Goal: Task Accomplishment & Management: Use online tool/utility

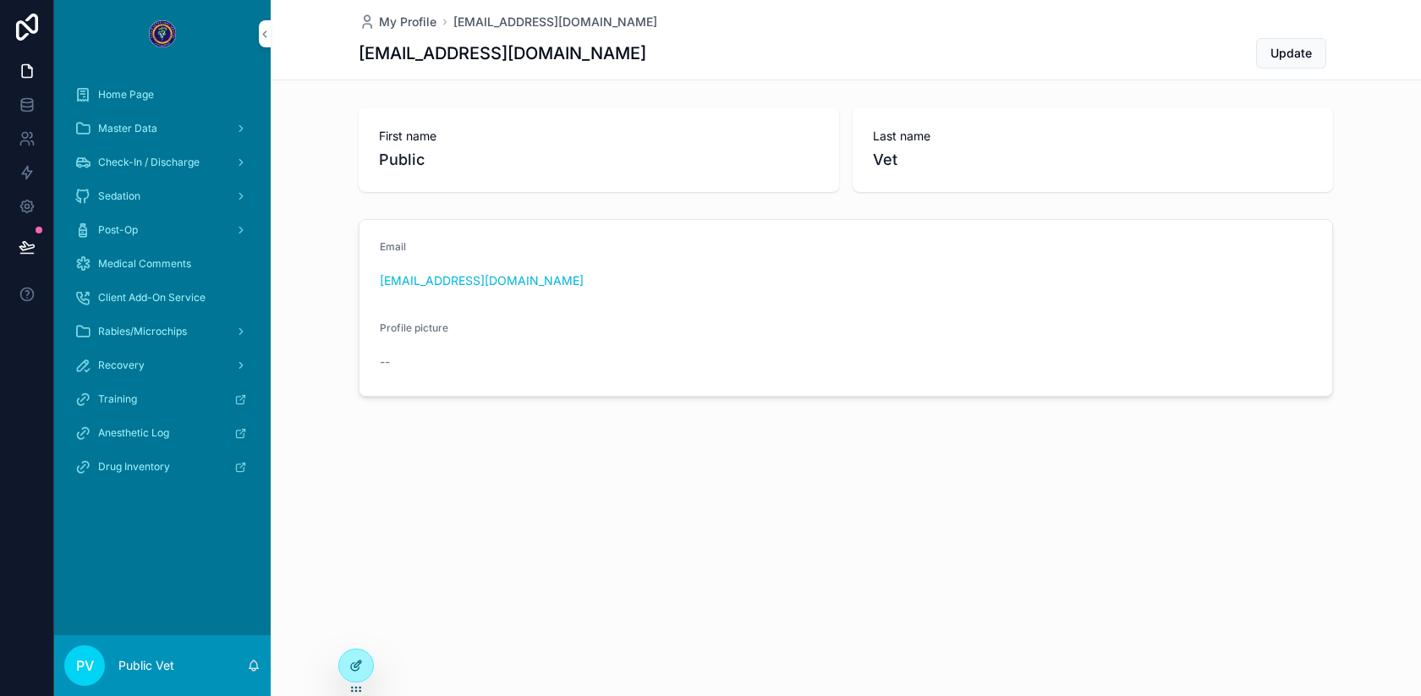
click at [354, 663] on icon at bounding box center [355, 667] width 8 height 8
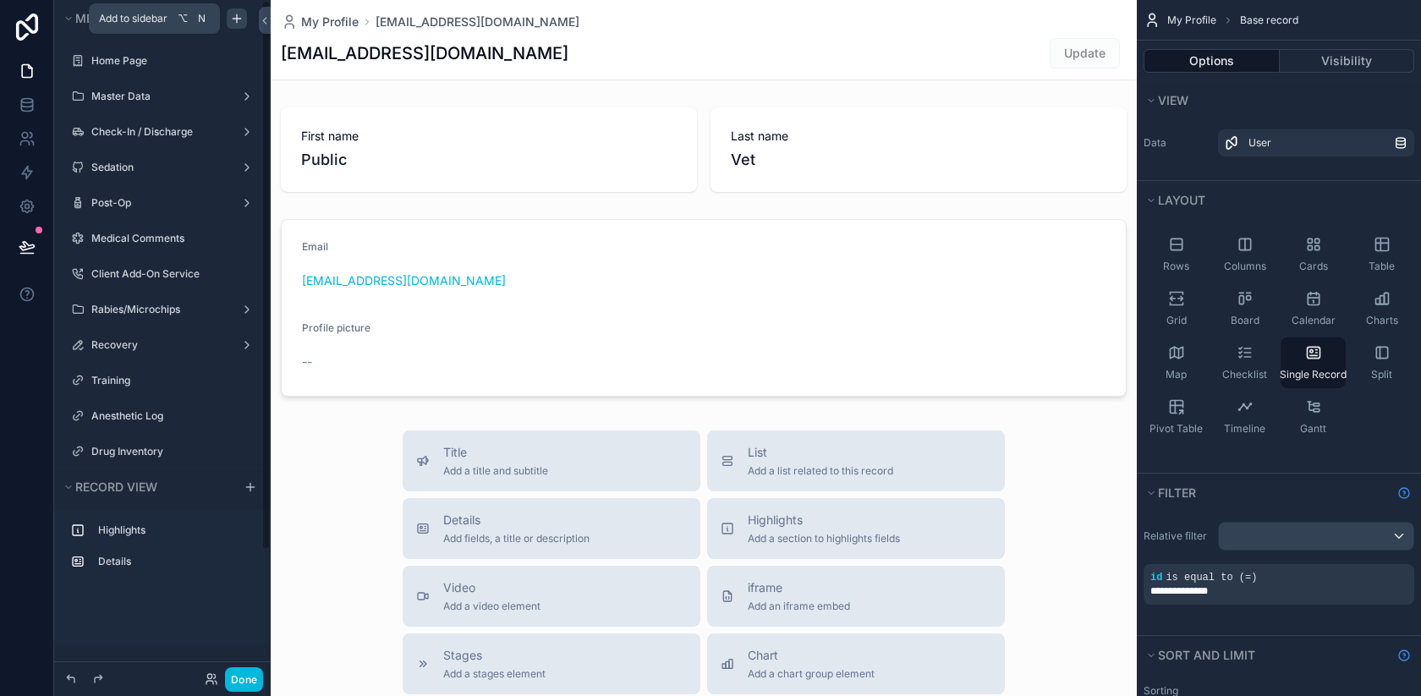
click at [238, 23] on icon "scrollable content" at bounding box center [237, 19] width 14 height 14
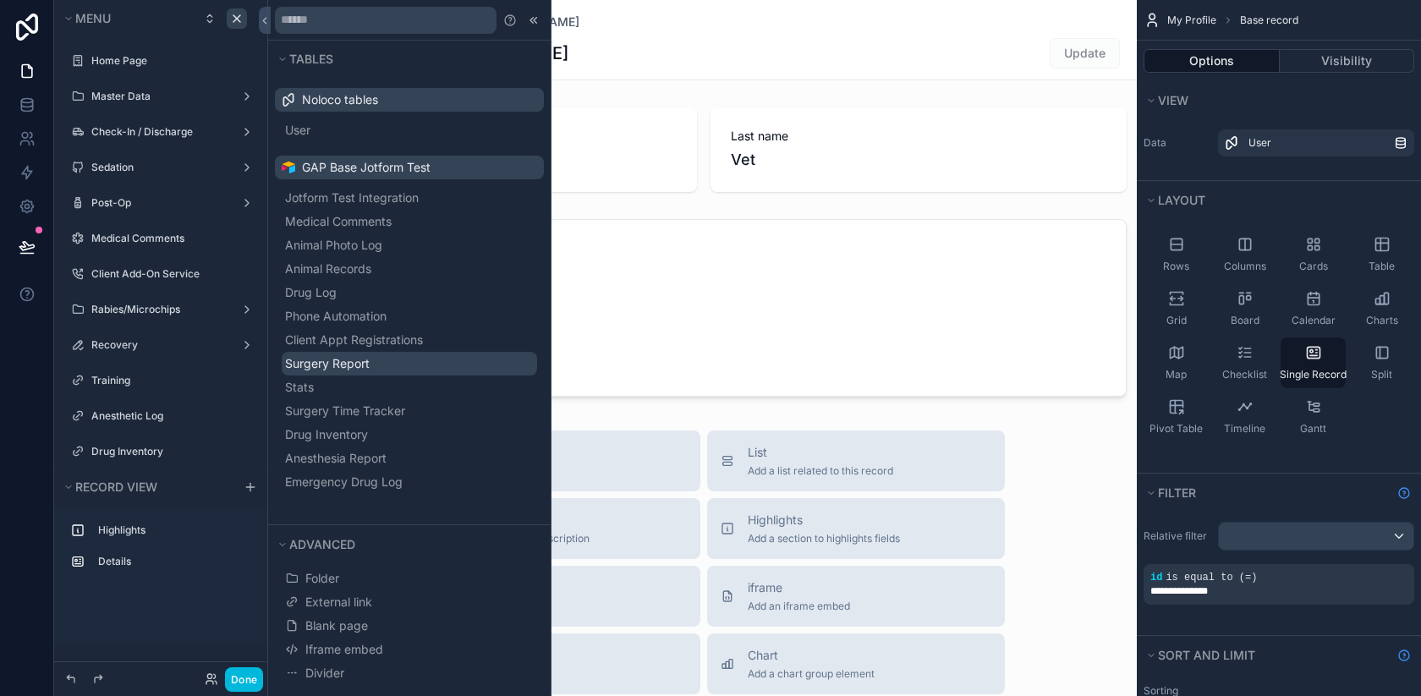
click at [370, 362] on span "Surgery Report" at bounding box center [327, 363] width 85 height 17
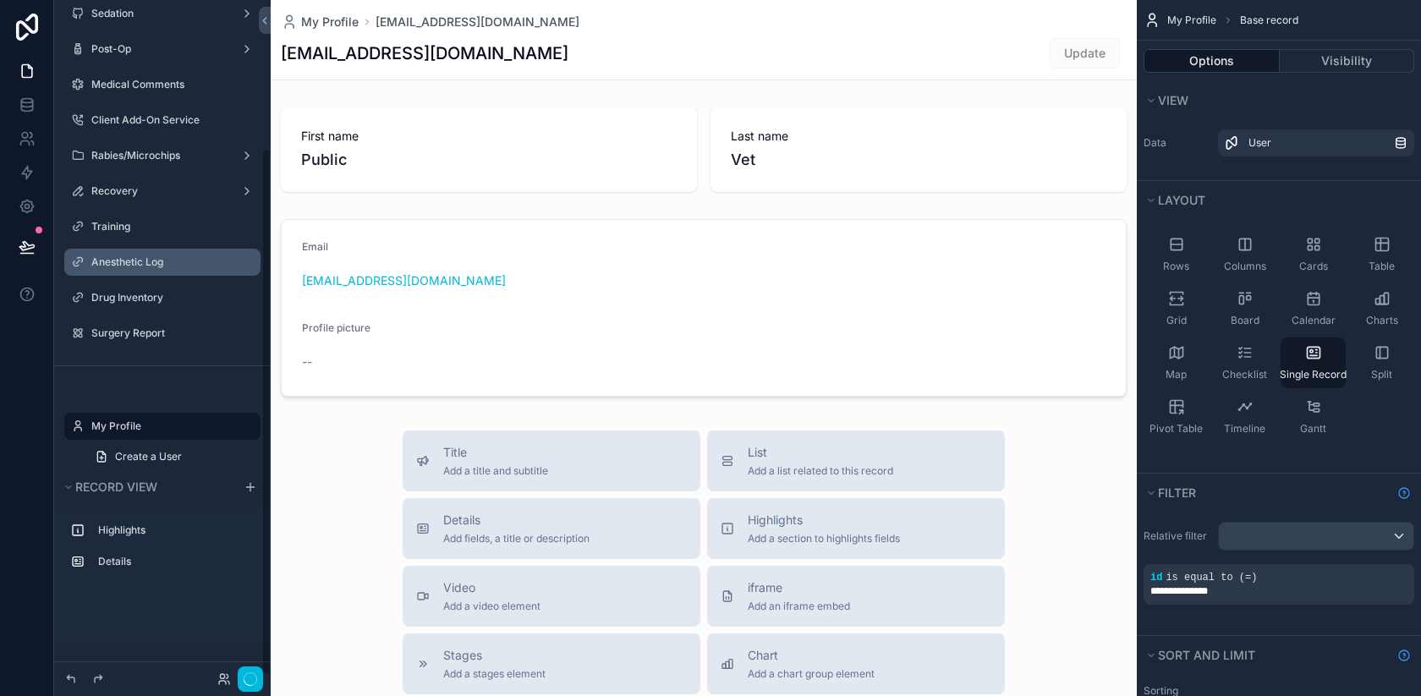
scroll to position [190, 0]
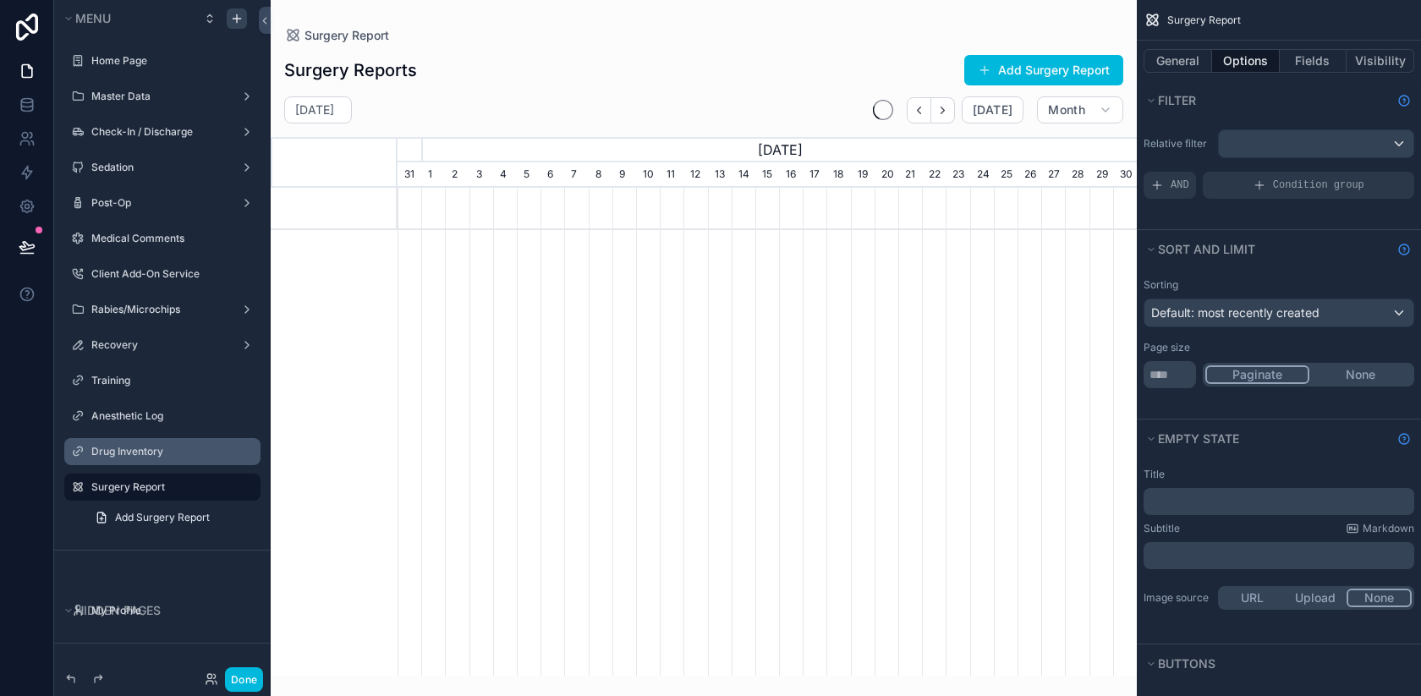
scroll to position [0, 740]
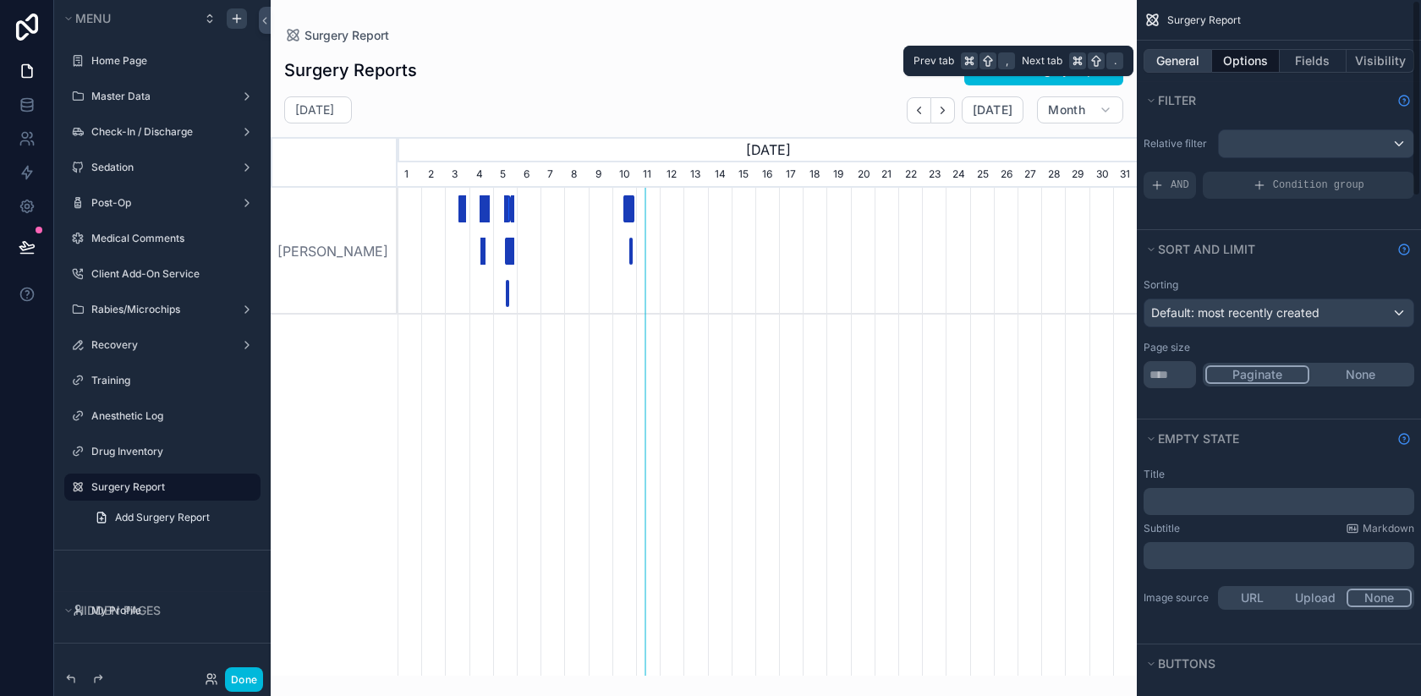
click at [1190, 67] on button "General" at bounding box center [1178, 61] width 69 height 24
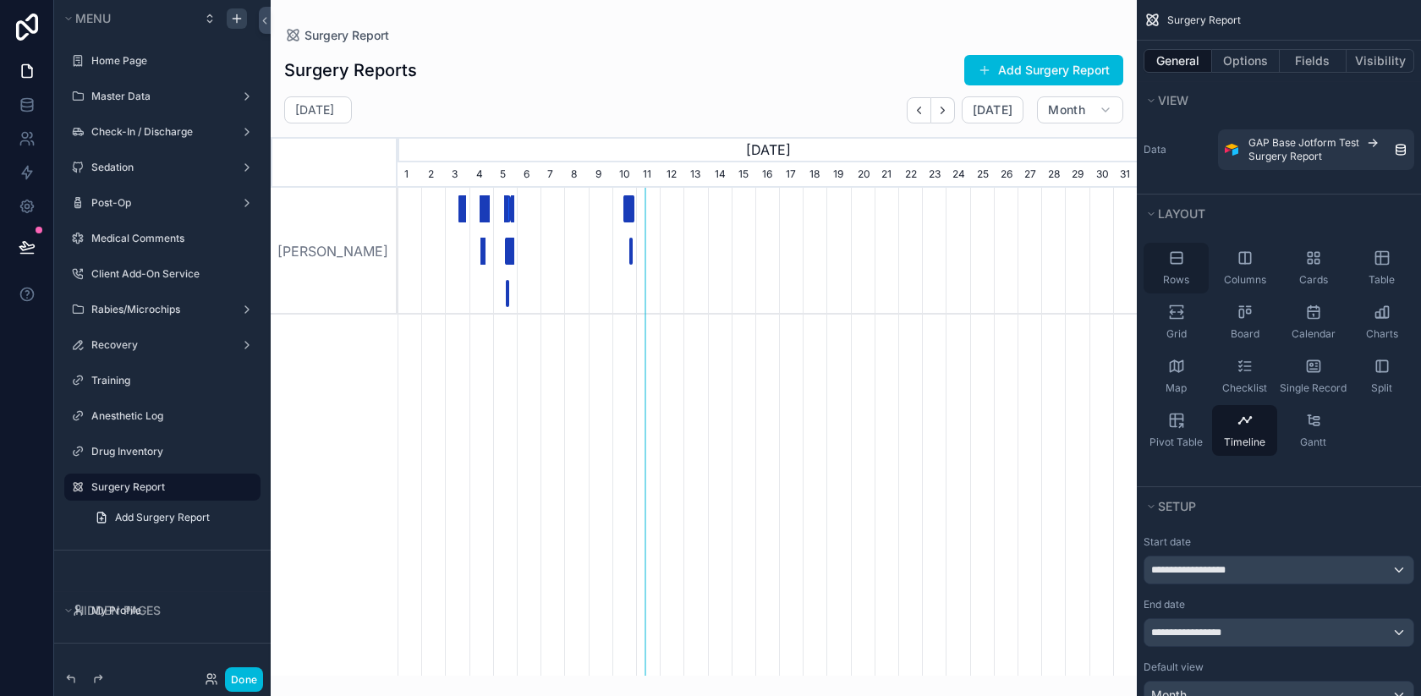
click at [1184, 265] on icon "scrollable content" at bounding box center [1176, 258] width 17 height 17
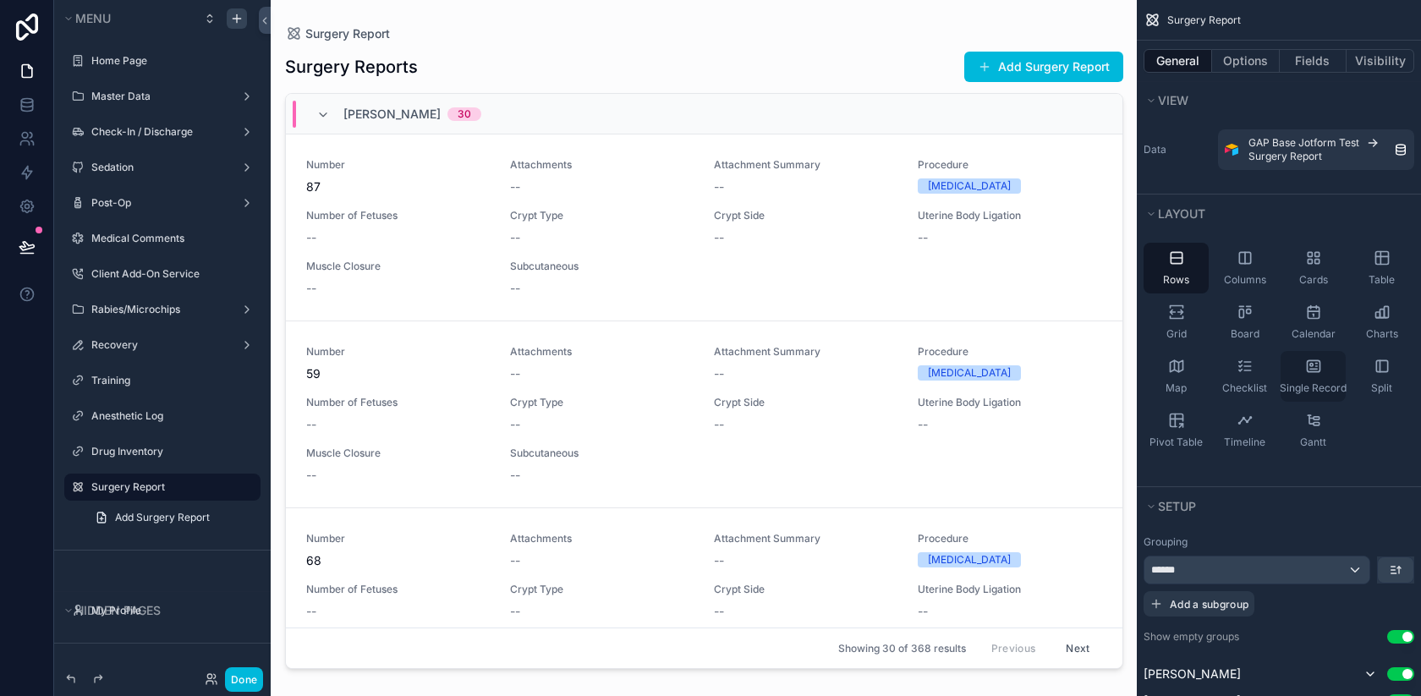
click at [1325, 369] on div "Single Record" at bounding box center [1313, 376] width 65 height 51
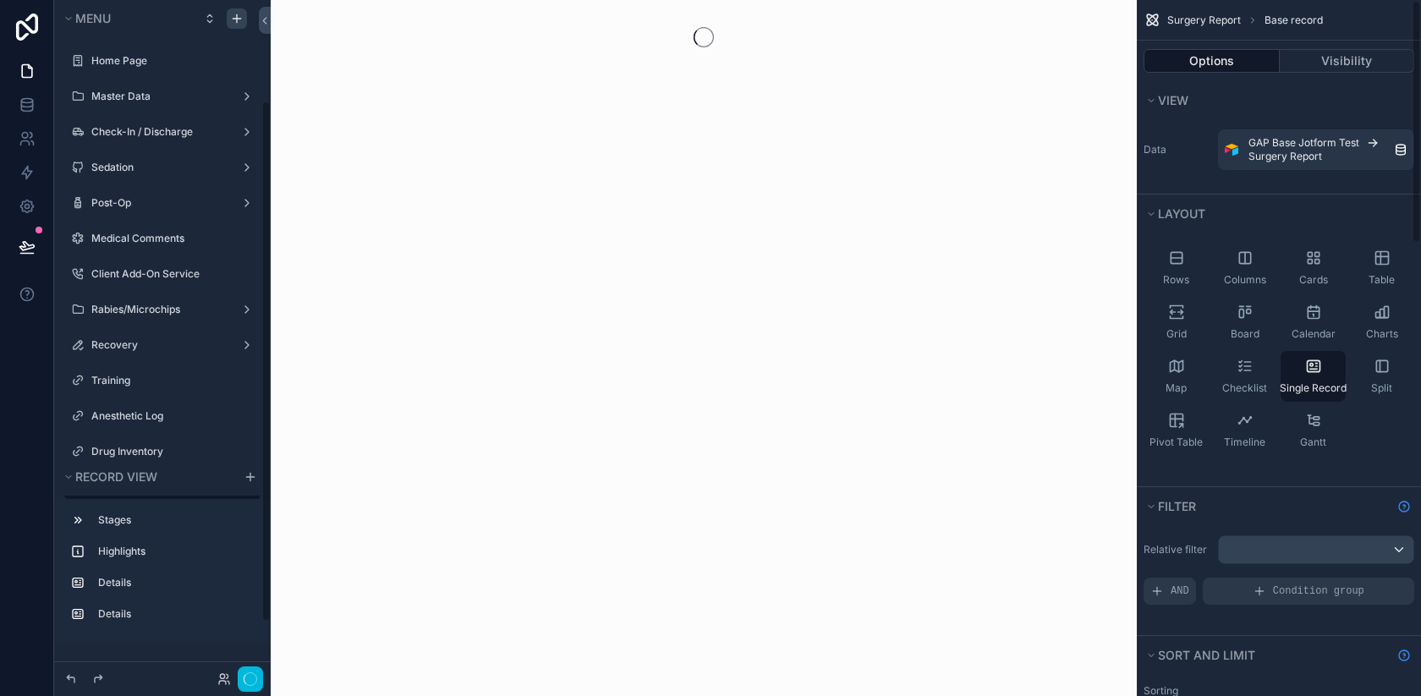
scroll to position [130, 0]
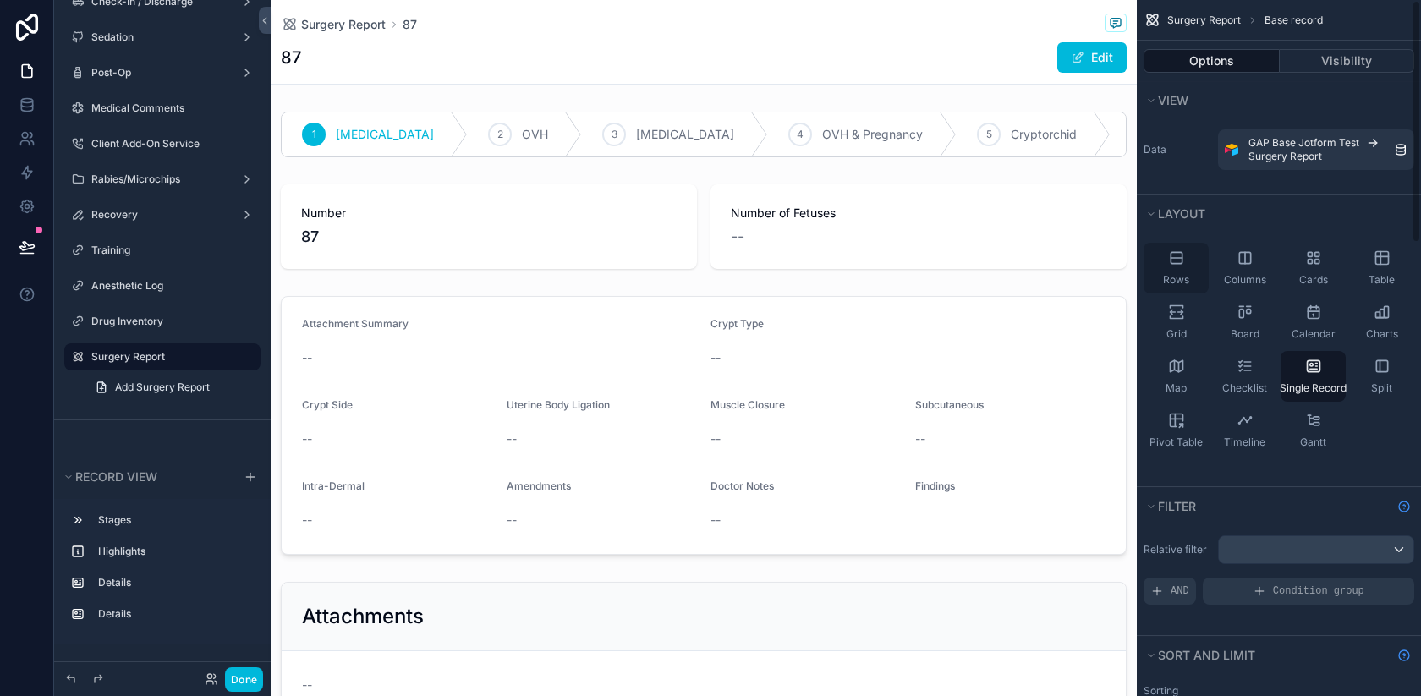
click at [1182, 258] on icon "scrollable content" at bounding box center [1176, 257] width 11 height 11
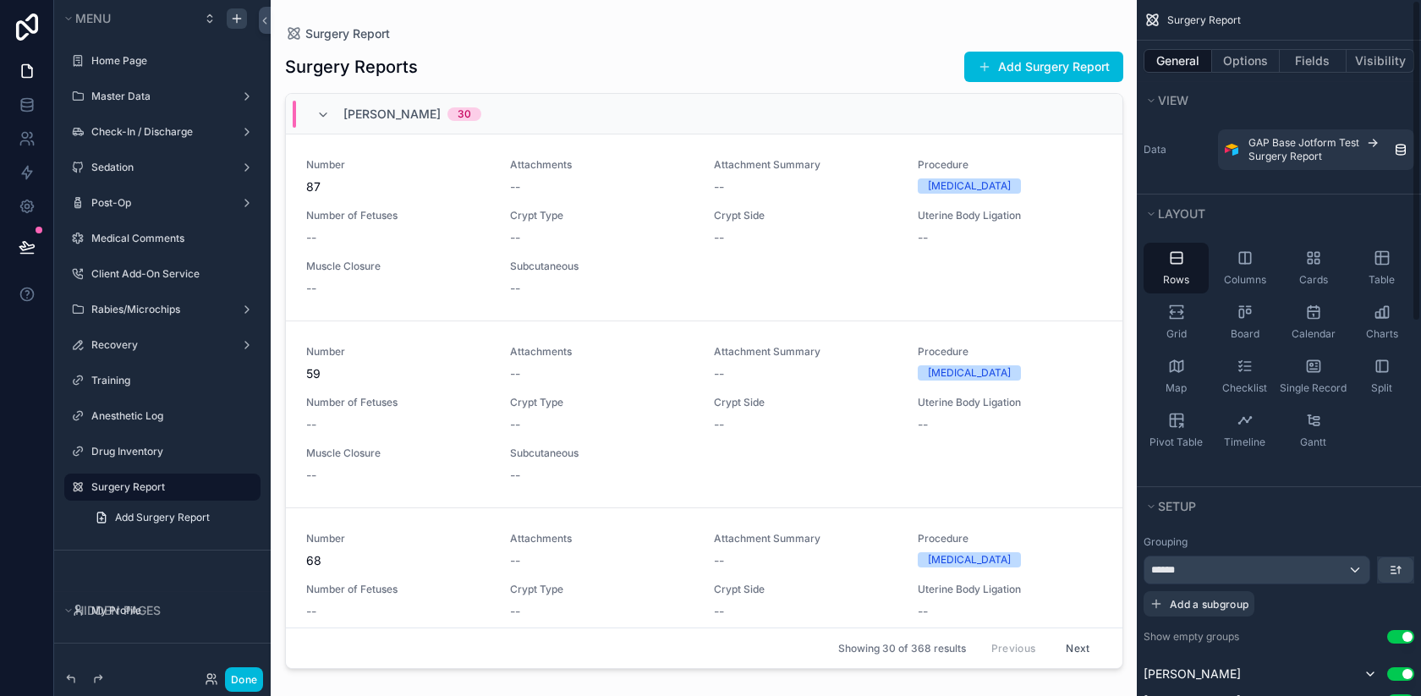
scroll to position [0, 0]
click at [0, 0] on icon "scrollable content" at bounding box center [0, 0] width 0 height 0
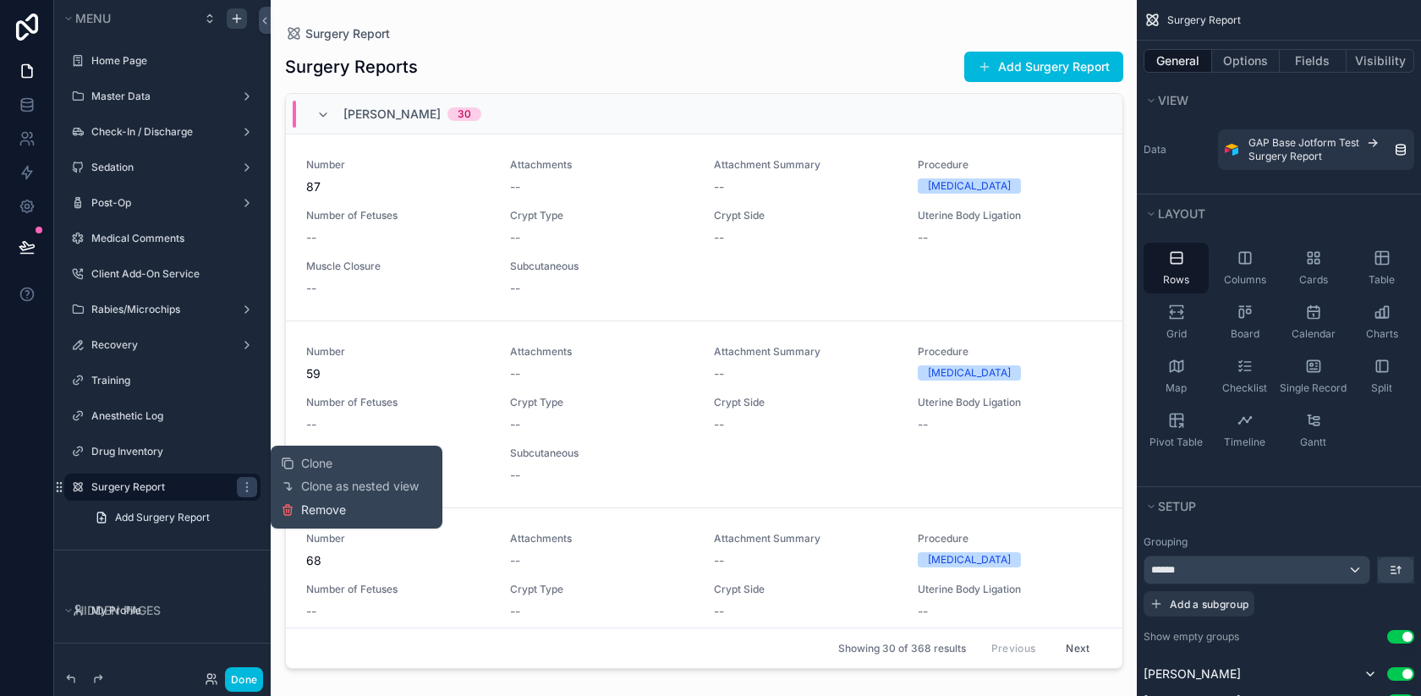
click at [298, 503] on button "Remove" at bounding box center [313, 510] width 65 height 17
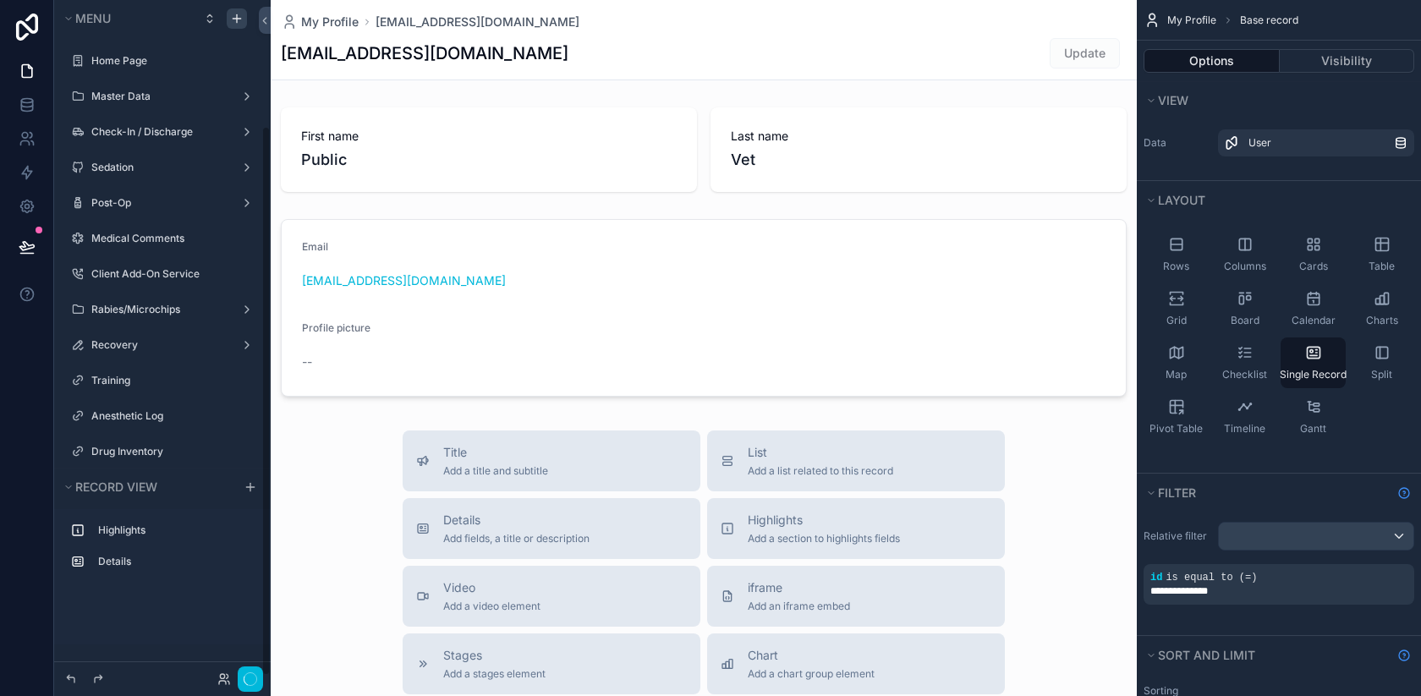
scroll to position [154, 0]
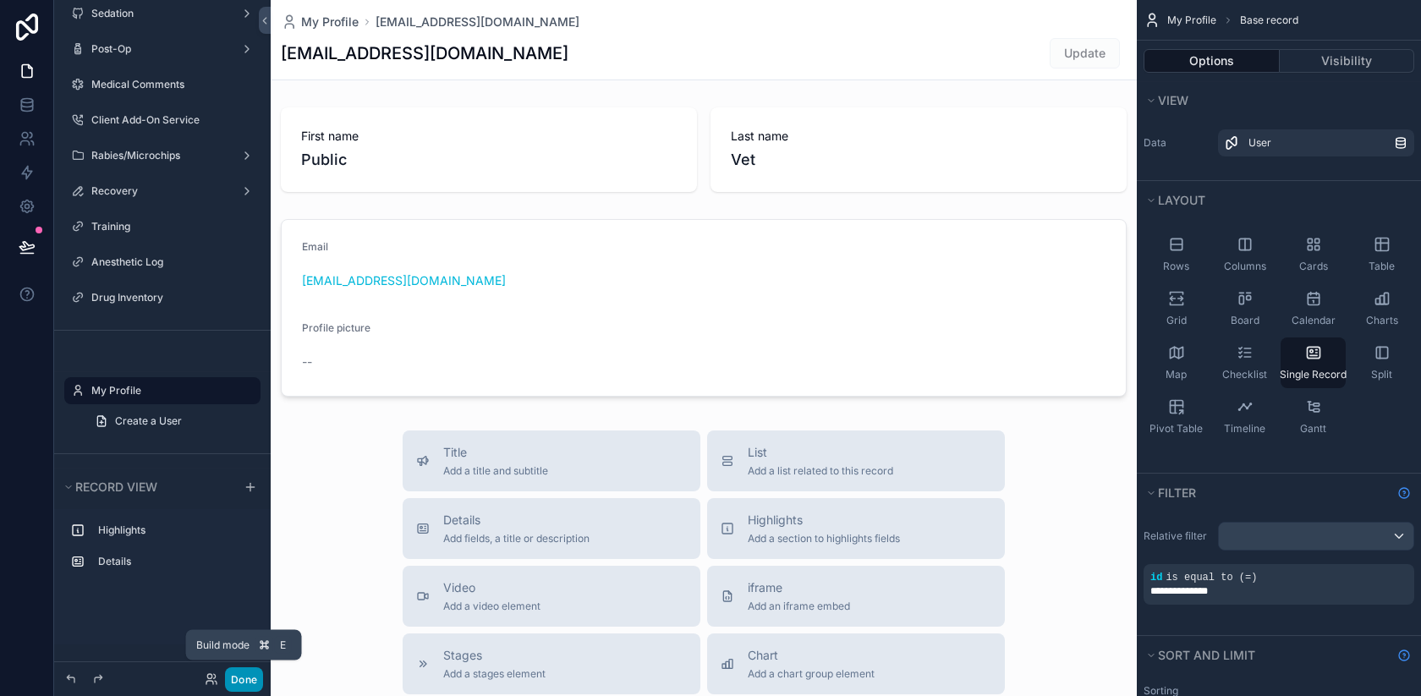
click at [240, 679] on button "Done" at bounding box center [244, 680] width 38 height 25
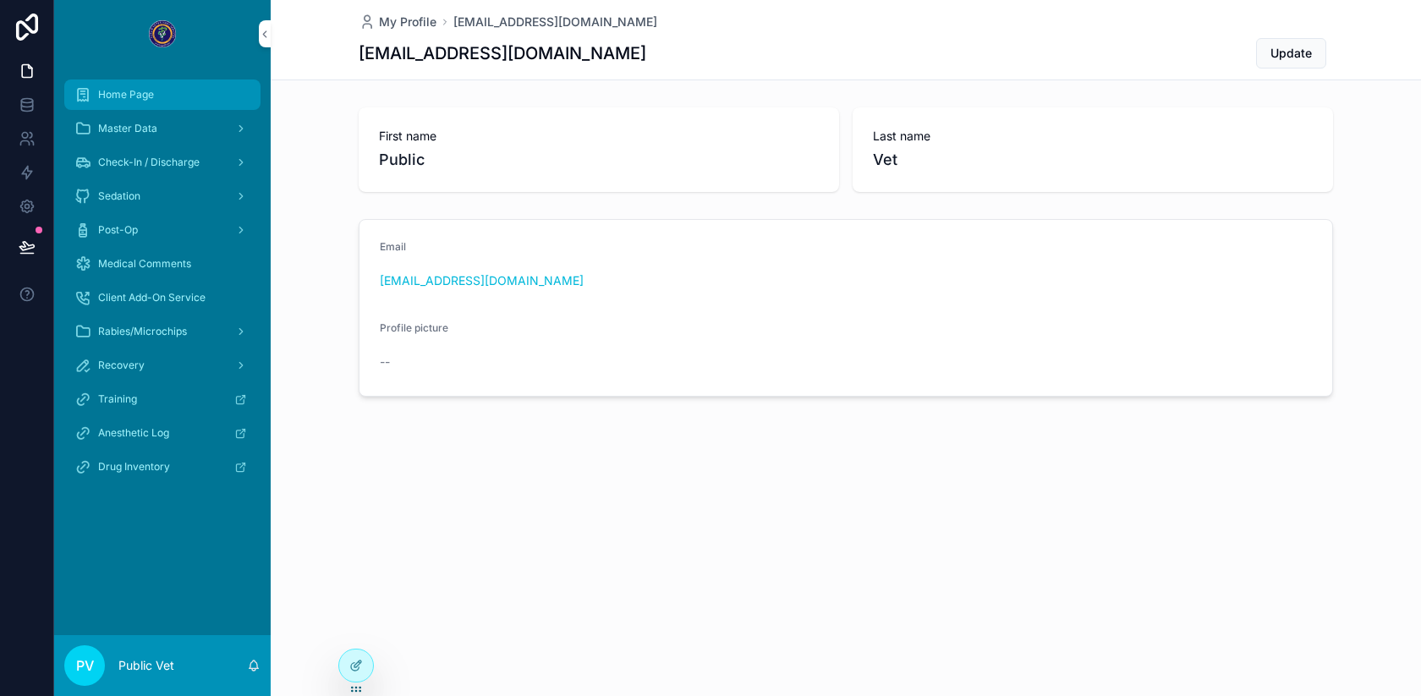
click at [155, 90] on div "Home Page" at bounding box center [162, 94] width 176 height 27
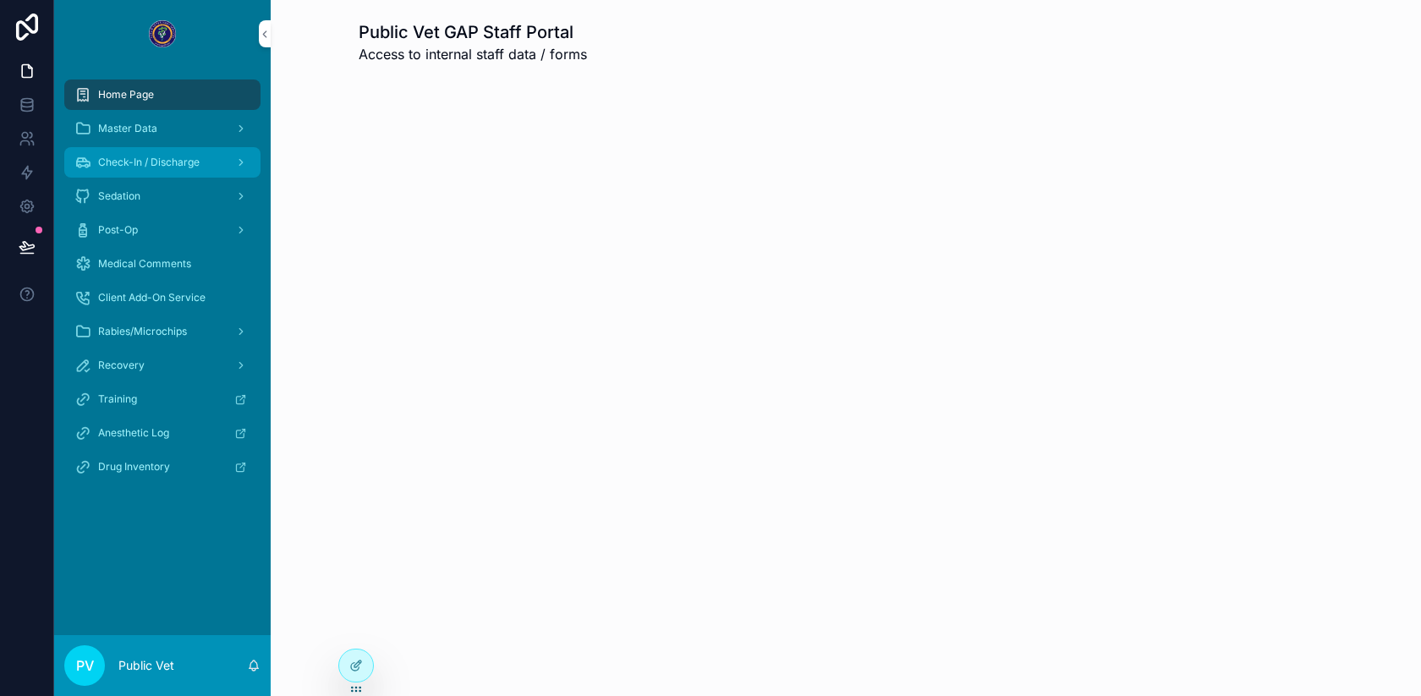
click at [139, 170] on div "Check-In / Discharge" at bounding box center [162, 162] width 176 height 27
